Goal: Check status: Check status

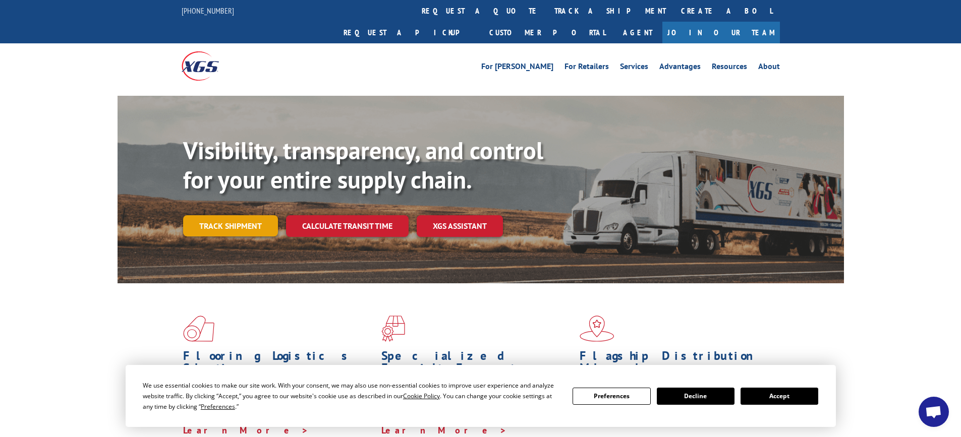
click at [222, 215] on link "Track shipment" at bounding box center [230, 225] width 95 height 21
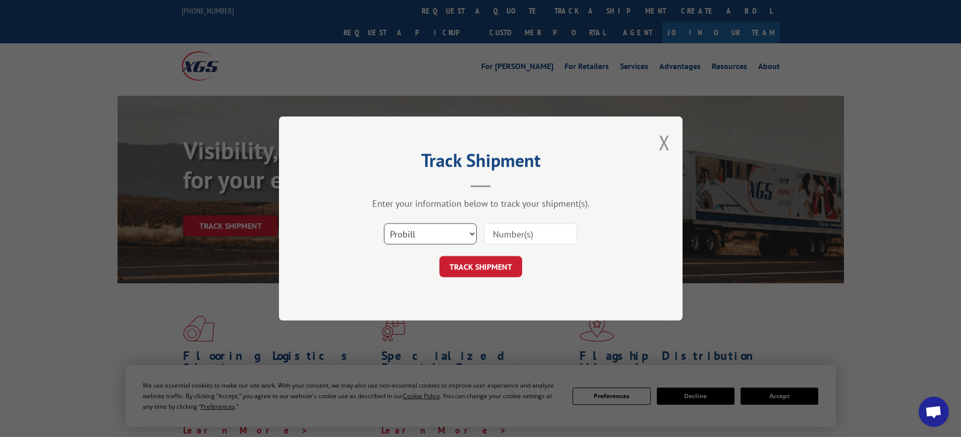
click at [451, 229] on select "Select category... Probill BOL PO" at bounding box center [430, 233] width 93 height 21
select select "bol"
click at [384, 223] on select "Select category... Probill BOL PO" at bounding box center [430, 233] width 93 height 21
click at [512, 231] on input at bounding box center [530, 233] width 93 height 21
paste input "445719"
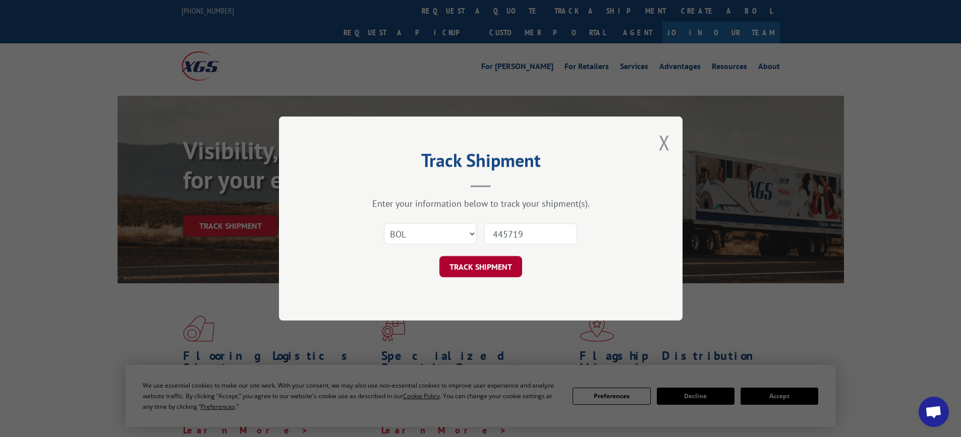
type input "445719"
click at [487, 267] on button "TRACK SHIPMENT" at bounding box center [480, 266] width 83 height 21
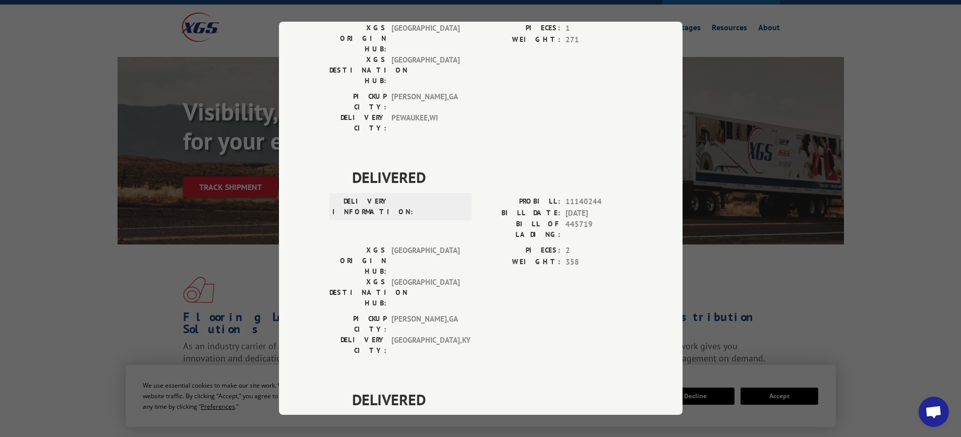
scroll to position [151, 0]
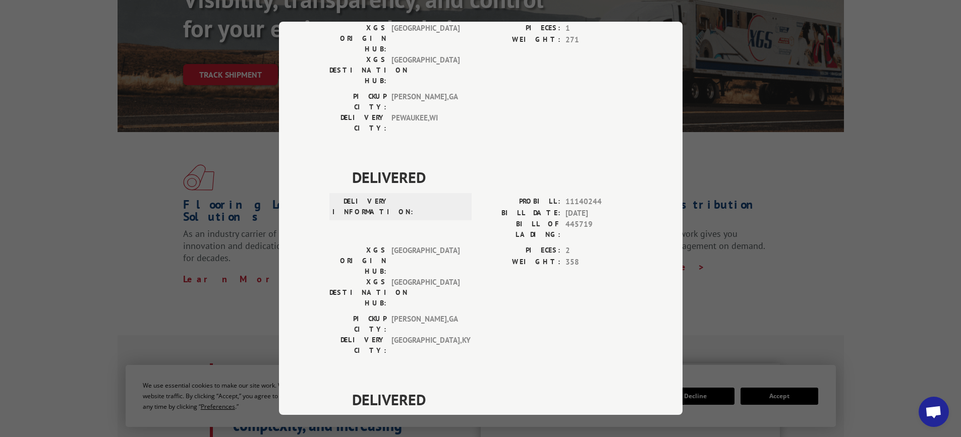
click at [900, 137] on div "Track Shipment DELIVERED DELIVERY INFORMATION: PROBILL: 6806504 BILL DATE: [DAT…" at bounding box center [480, 218] width 961 height 437
click at [880, 137] on div "Track Shipment DELIVERED DELIVERY INFORMATION: PROBILL: 6806504 BILL DATE: [DAT…" at bounding box center [480, 218] width 961 height 437
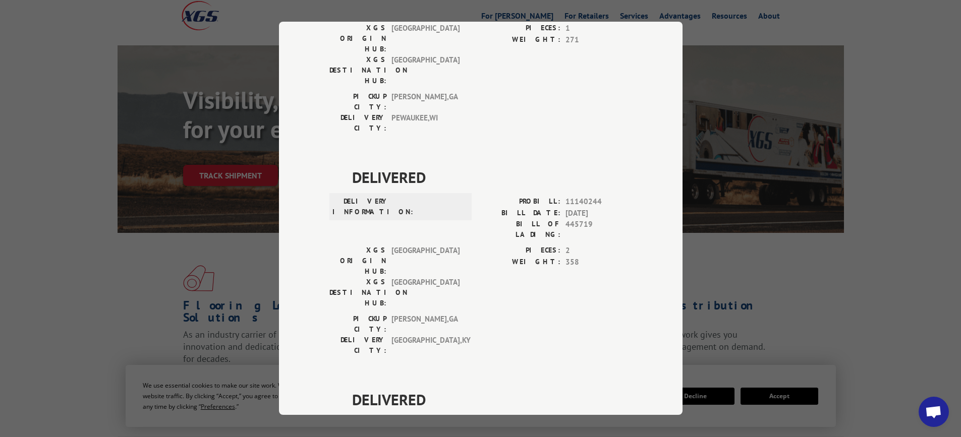
scroll to position [0, 0]
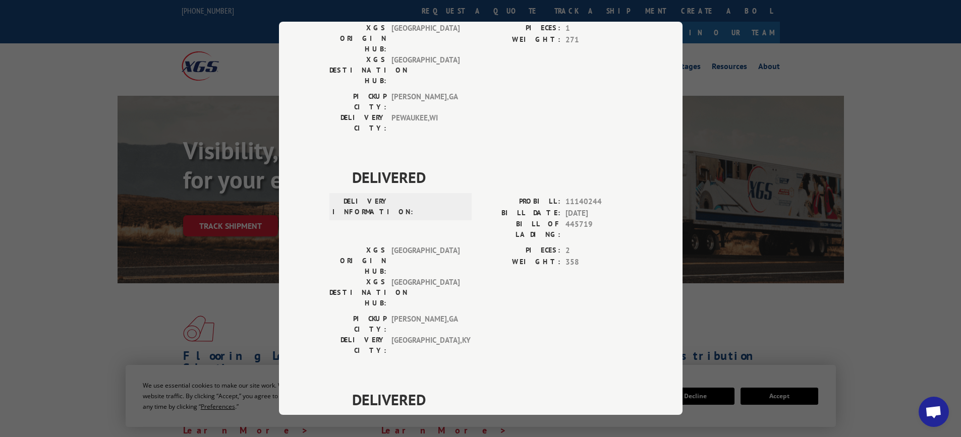
click at [264, 40] on div "Track Shipment DELIVERED DELIVERY INFORMATION: PROBILL: 6806504 BILL DATE: [DAT…" at bounding box center [480, 218] width 961 height 437
click at [895, 49] on div "Track Shipment DELIVERED DELIVERY INFORMATION: PROBILL: 6806504 BILL DATE: [DAT…" at bounding box center [480, 218] width 961 height 437
